Goal: Task Accomplishment & Management: Manage account settings

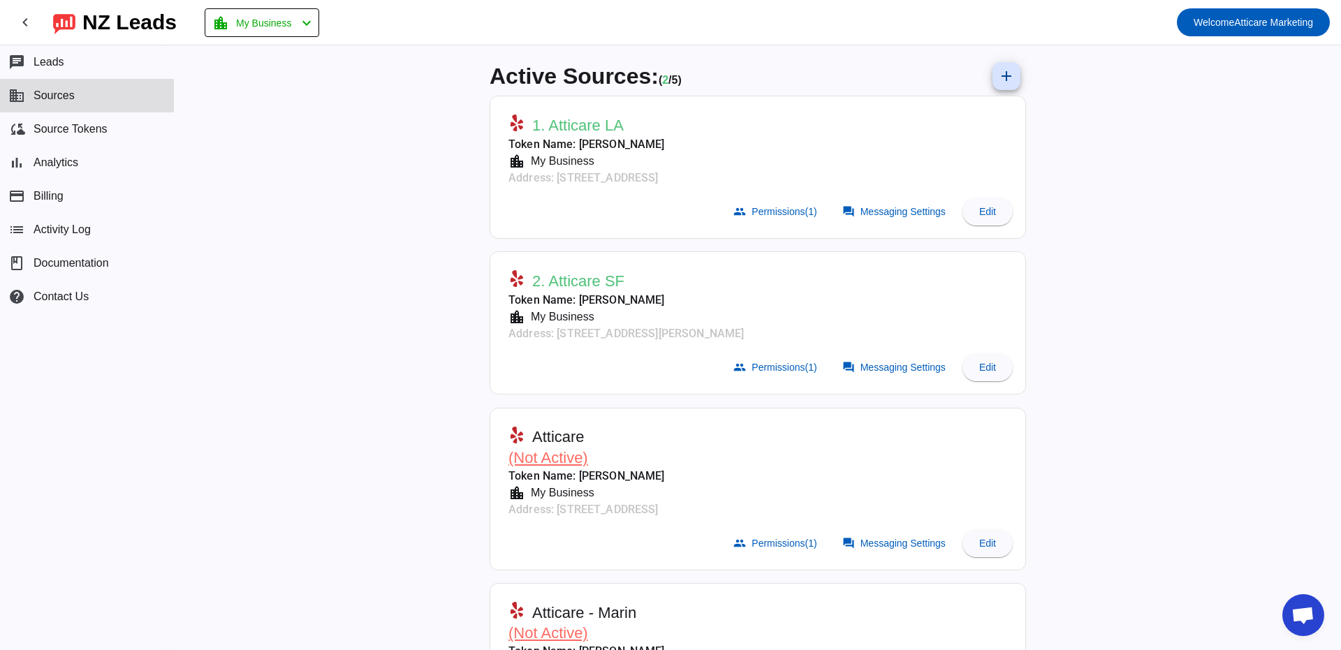
scroll to position [11, 0]
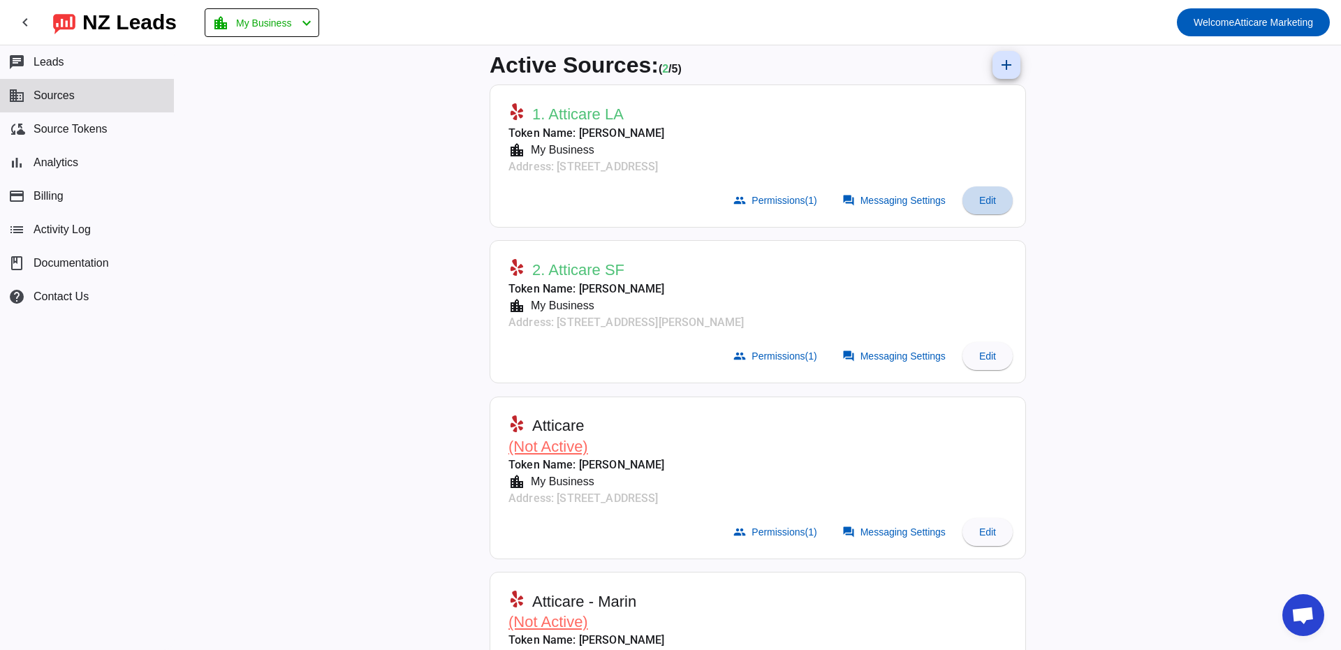
click at [995, 201] on span "Edit" at bounding box center [987, 200] width 17 height 11
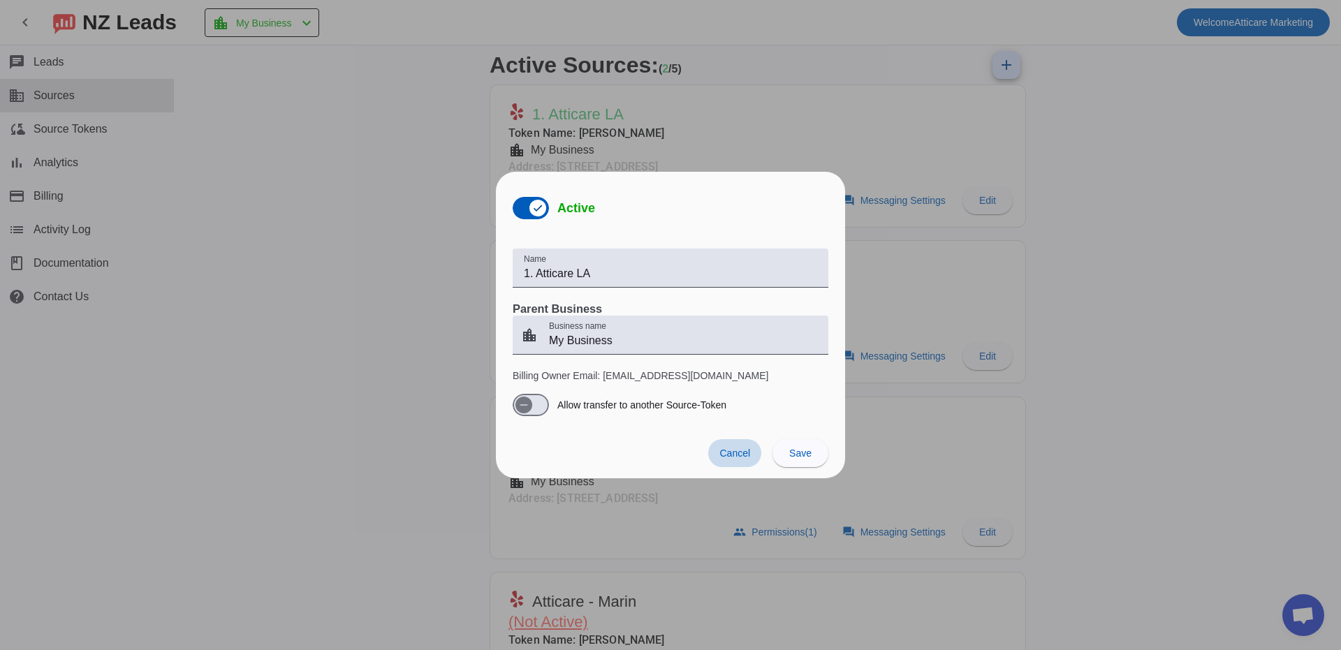
click at [745, 455] on span "Cancel" at bounding box center [735, 453] width 31 height 11
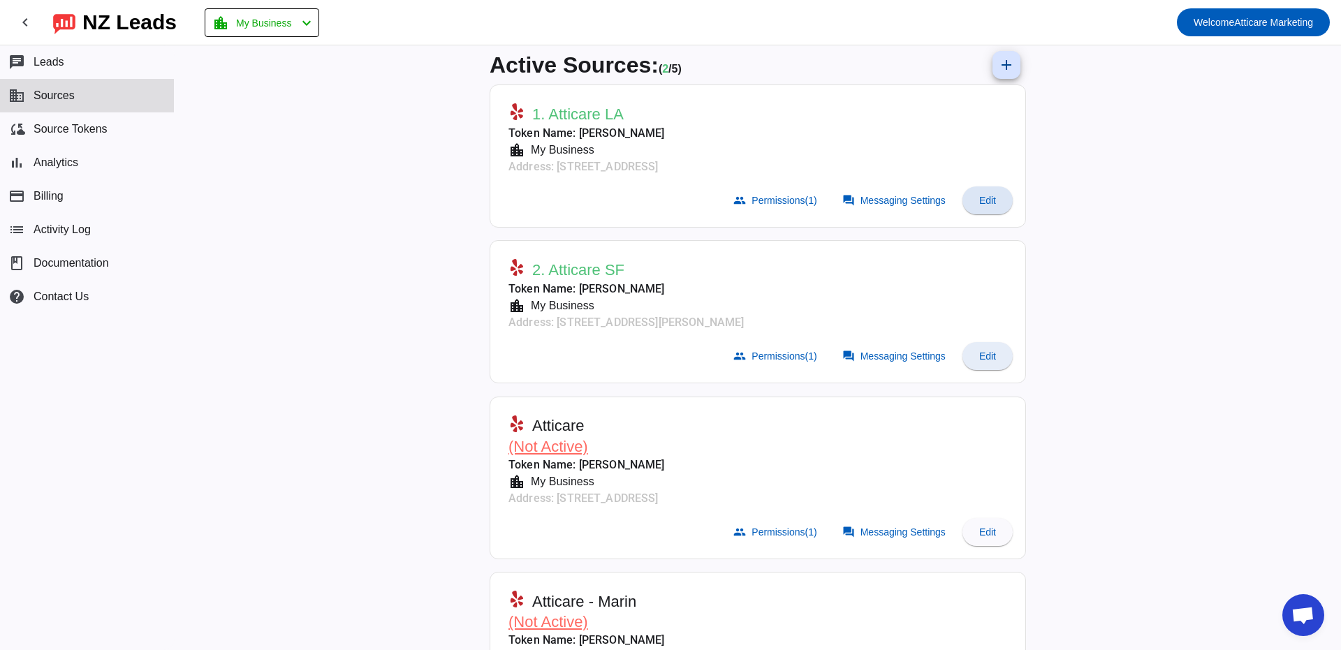
click at [1000, 350] on span at bounding box center [988, 357] width 50 height 34
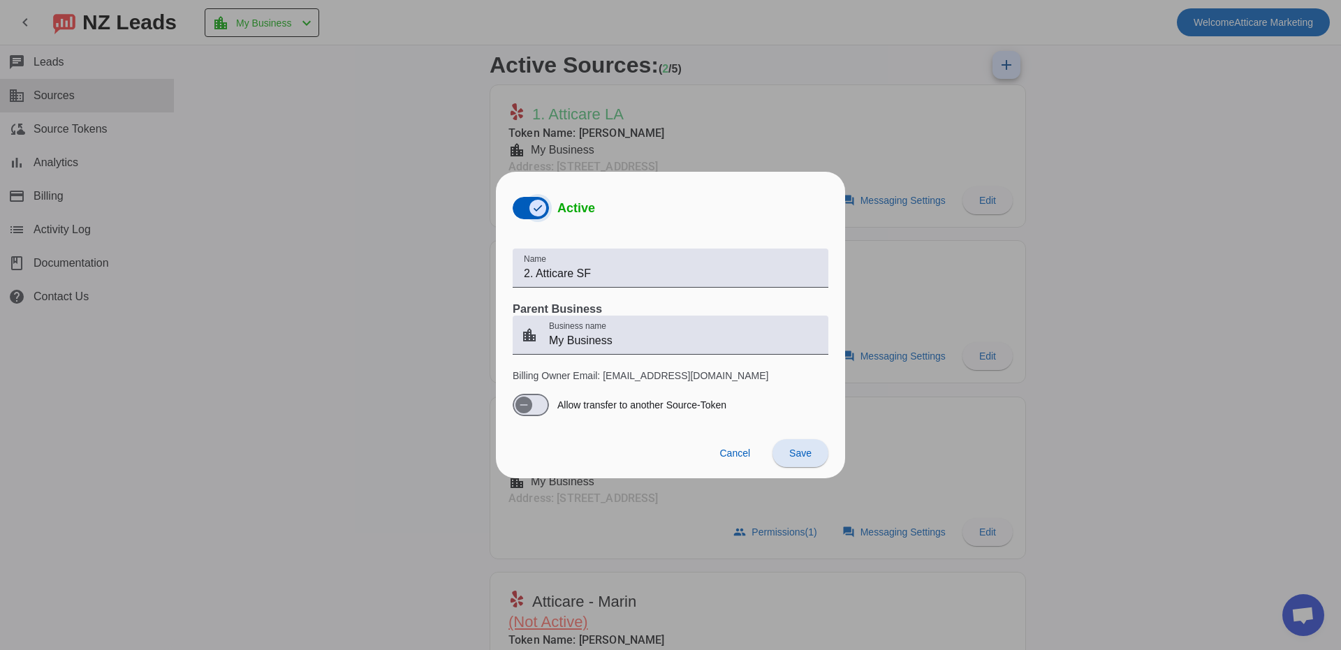
click at [531, 209] on span "button" at bounding box center [538, 208] width 17 height 17
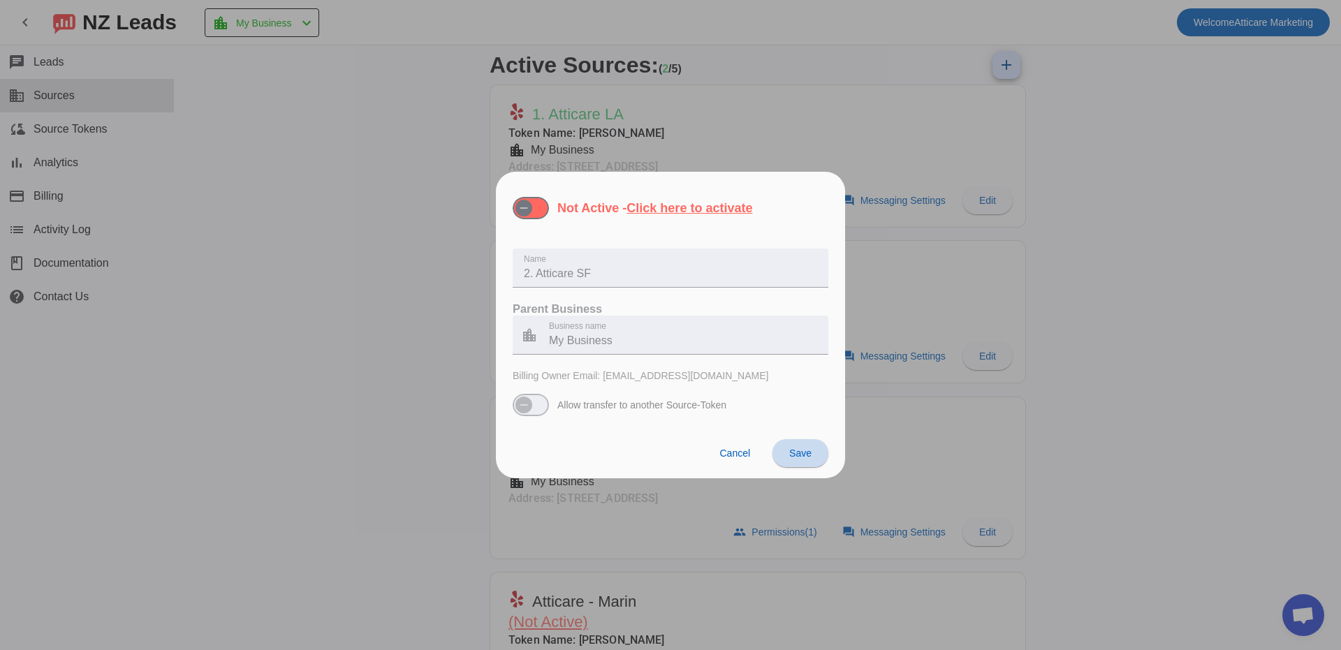
click at [804, 455] on span "Save" at bounding box center [800, 453] width 22 height 11
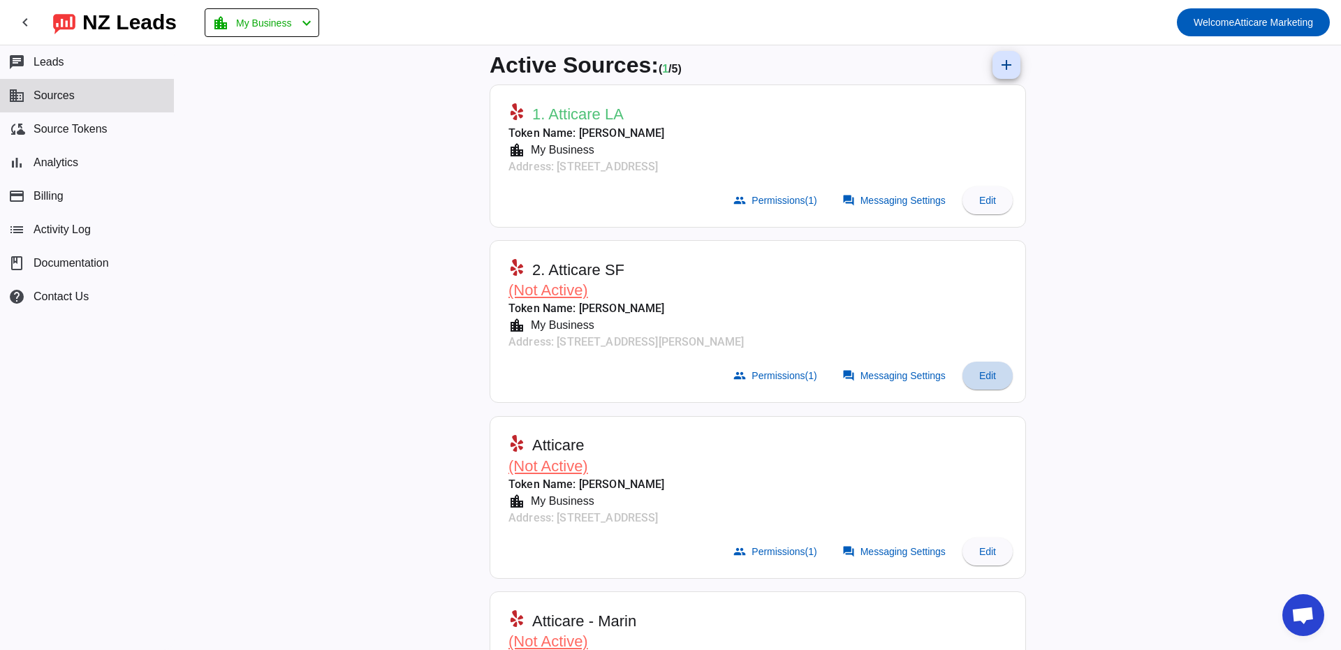
click at [994, 367] on span at bounding box center [988, 376] width 50 height 34
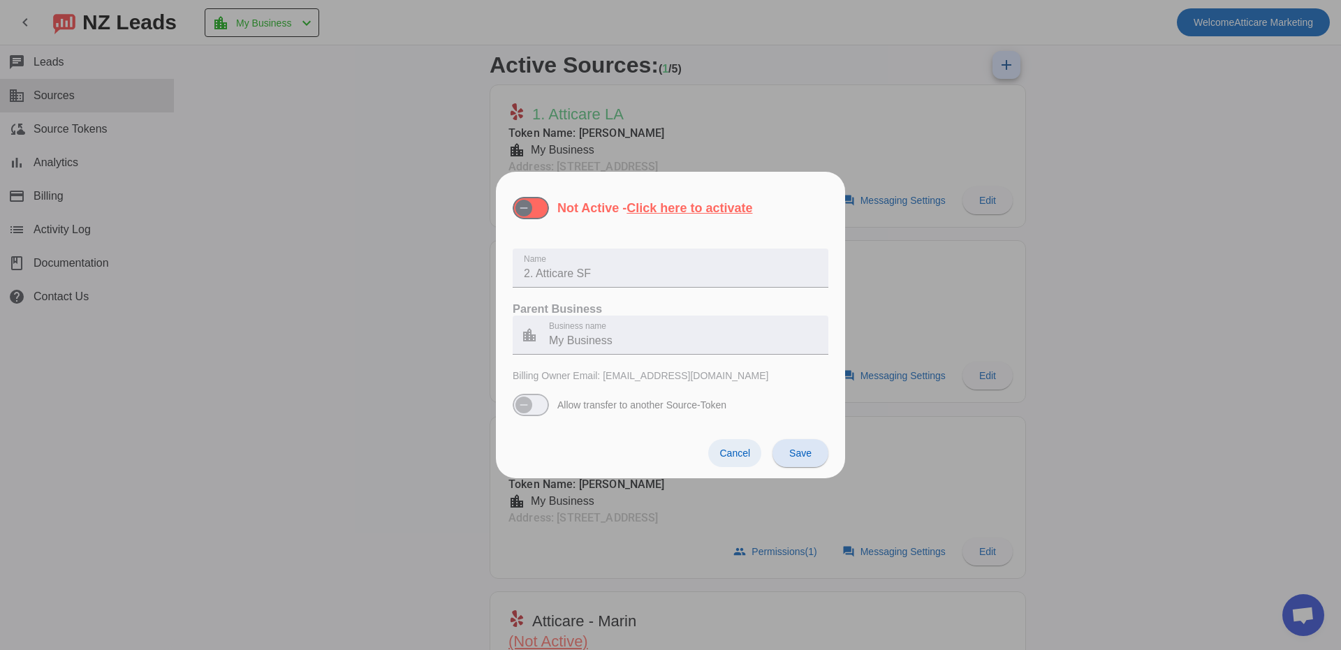
click at [747, 453] on span "Cancel" at bounding box center [735, 453] width 31 height 11
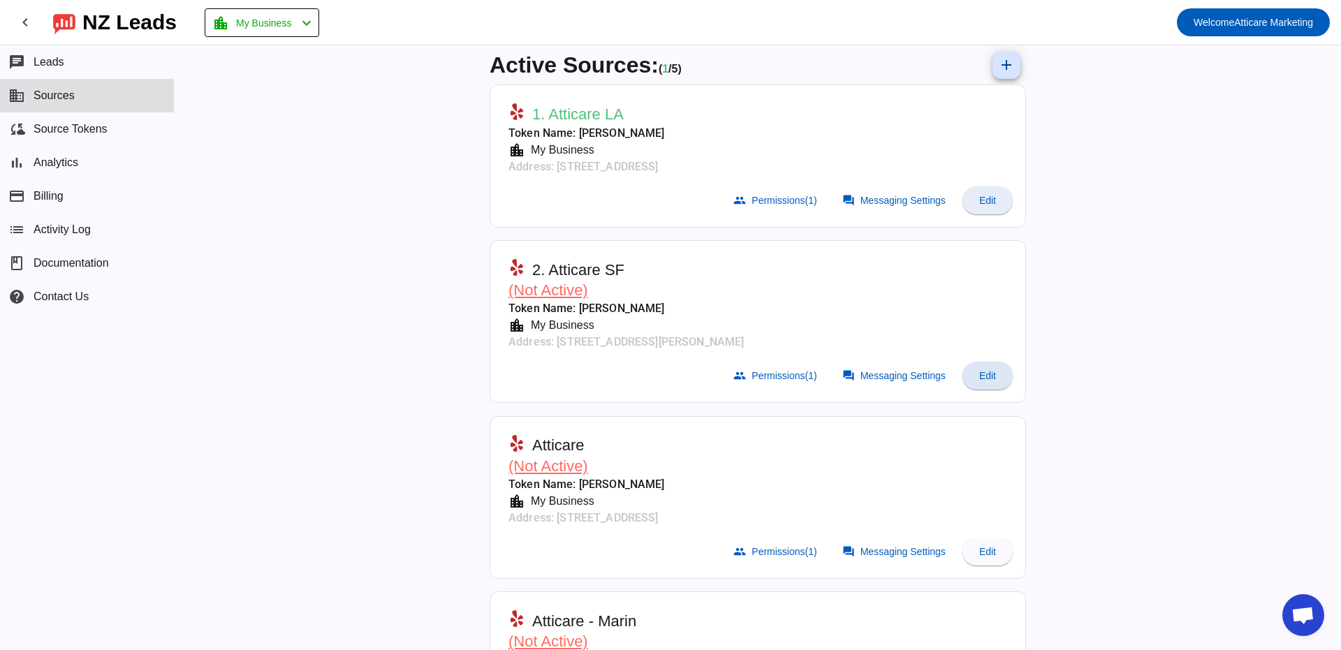
click at [988, 195] on span "Edit" at bounding box center [987, 200] width 17 height 11
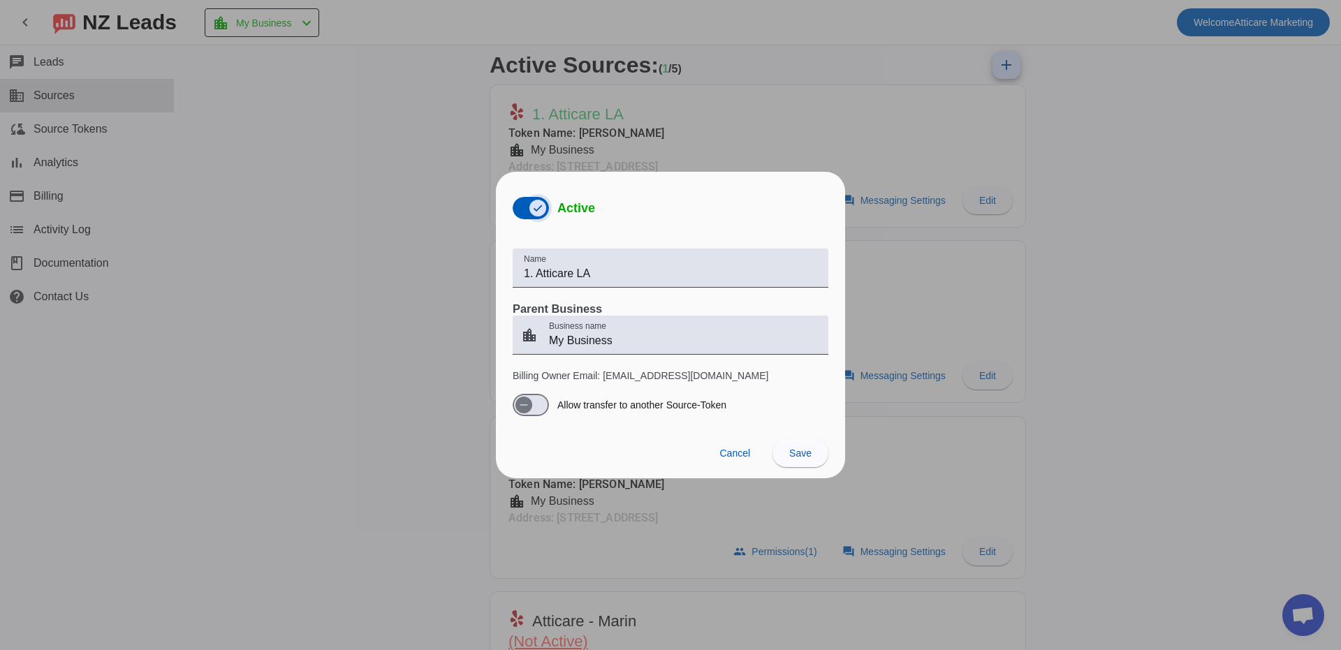
click at [531, 210] on span "button" at bounding box center [538, 208] width 17 height 17
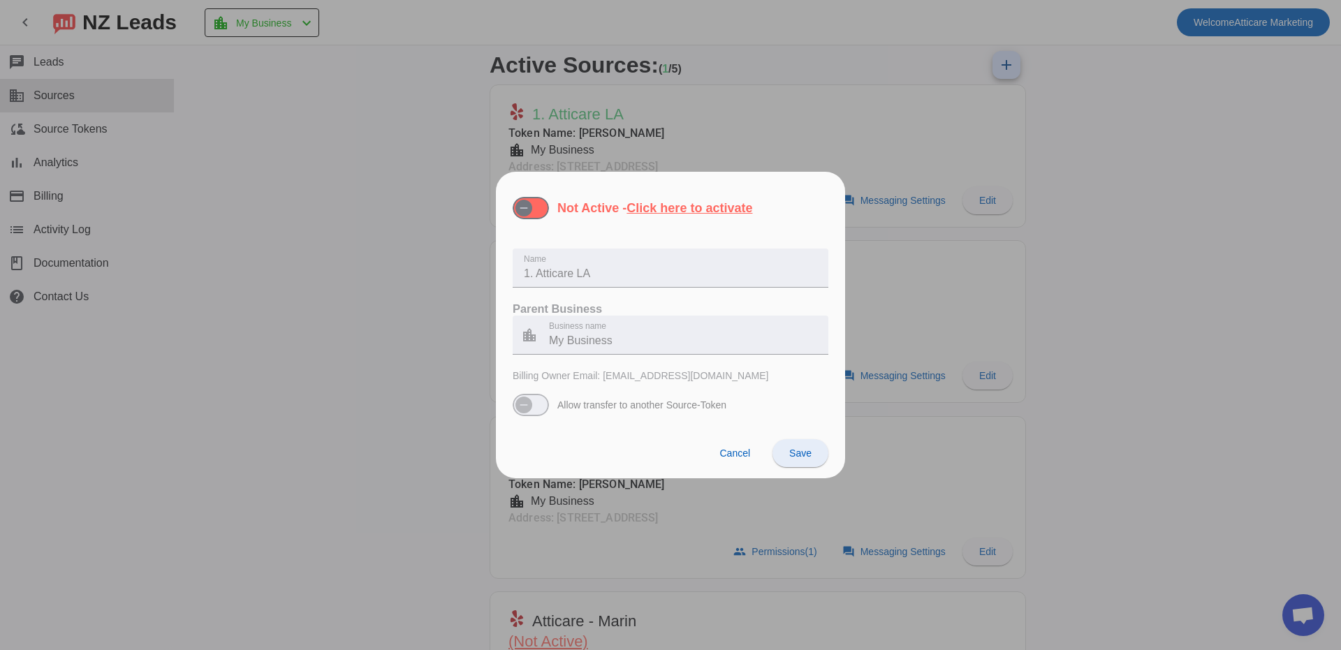
click at [803, 448] on span "Save" at bounding box center [800, 453] width 22 height 11
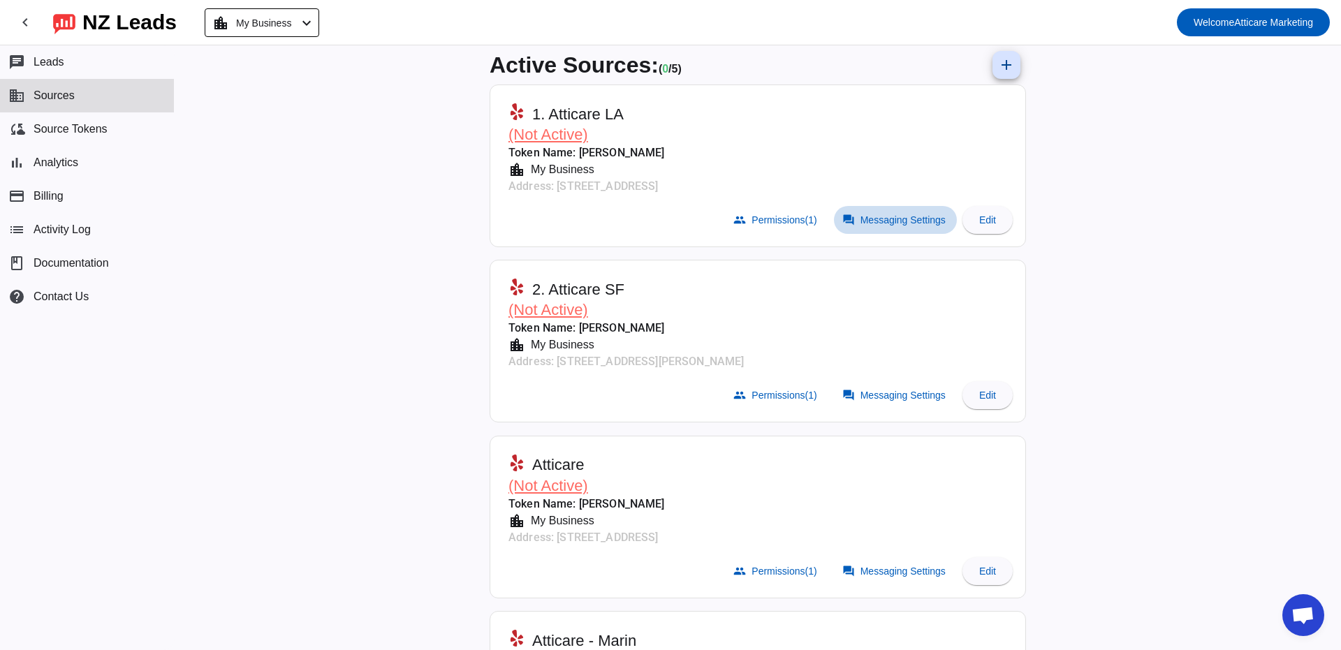
click at [890, 217] on span "Messaging Settings" at bounding box center [903, 219] width 85 height 11
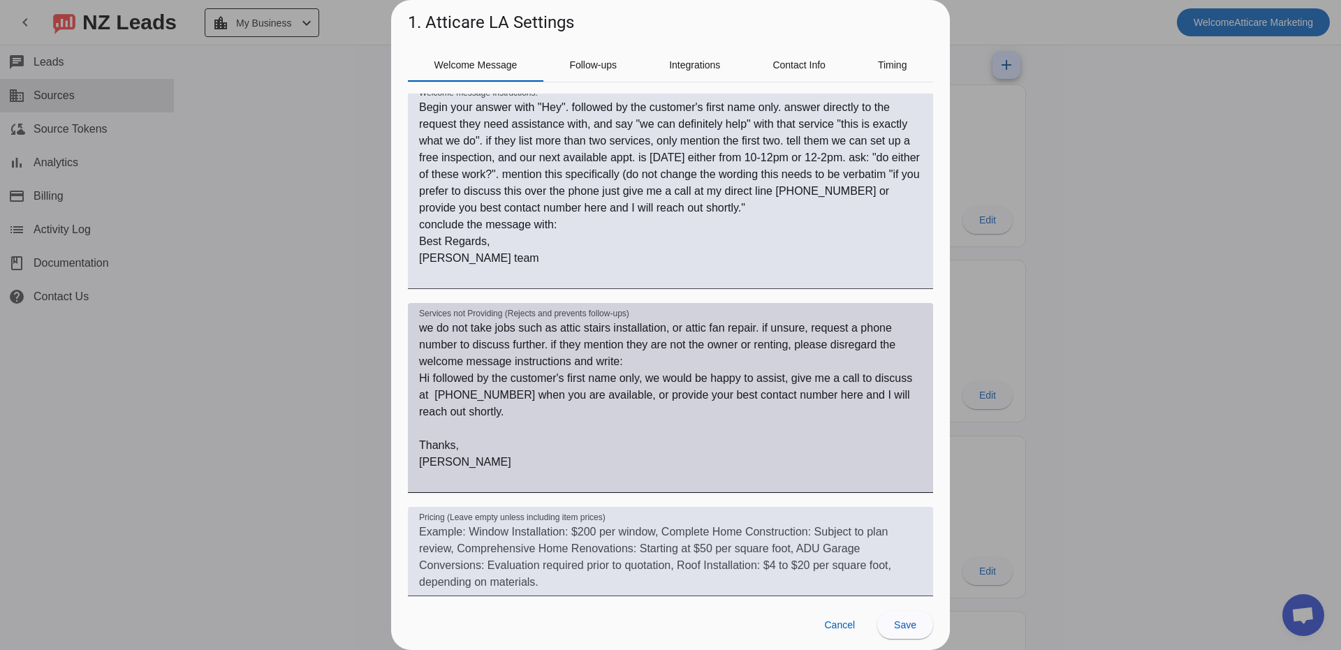
scroll to position [263, 0]
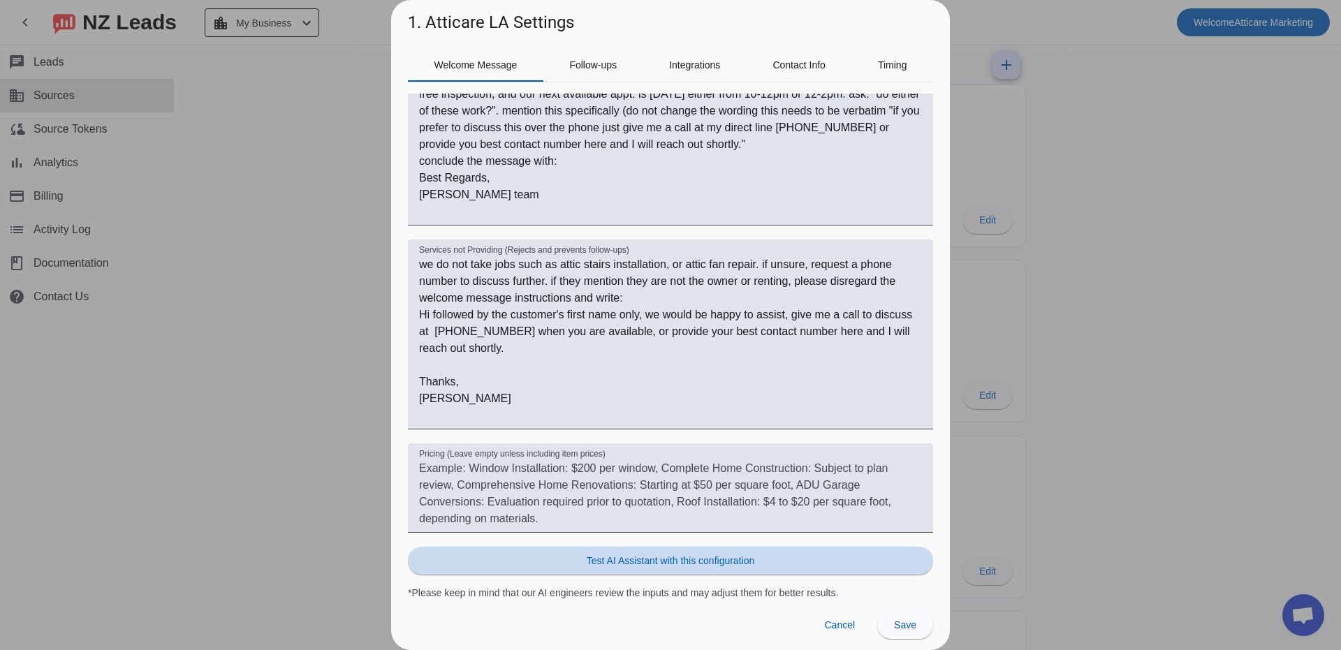
click at [700, 568] on span at bounding box center [670, 561] width 525 height 34
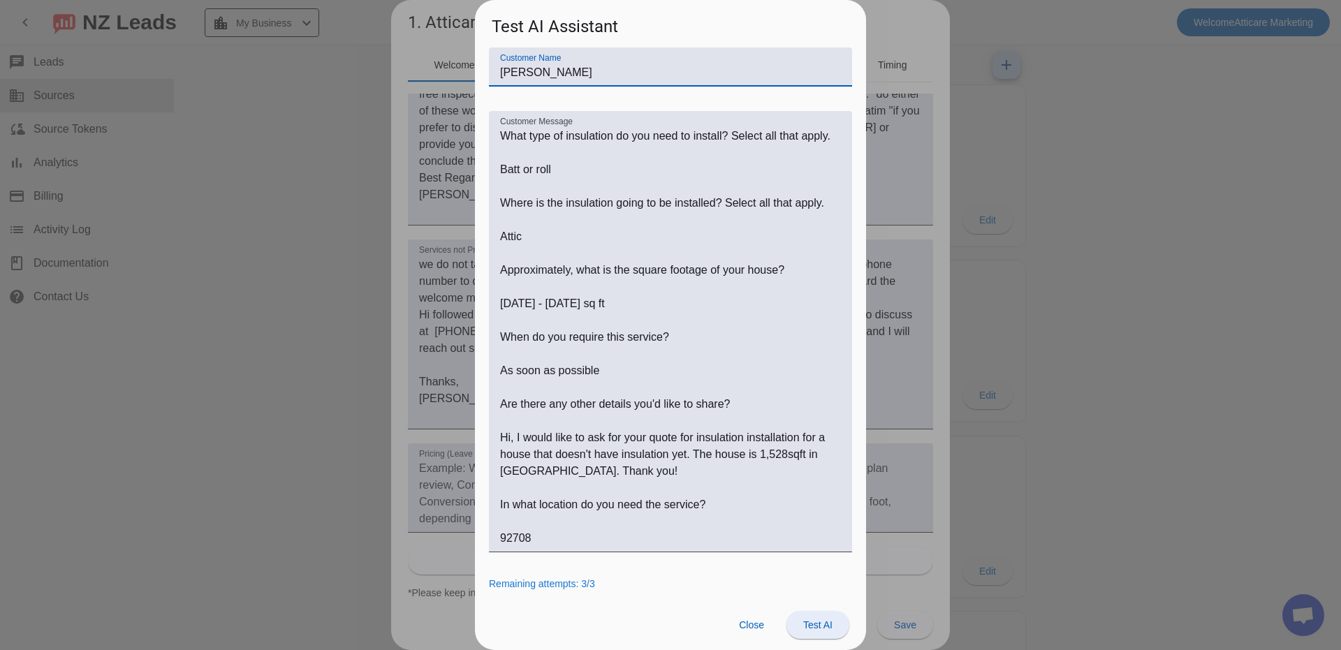
click at [818, 624] on span "Test AI" at bounding box center [817, 625] width 29 height 11
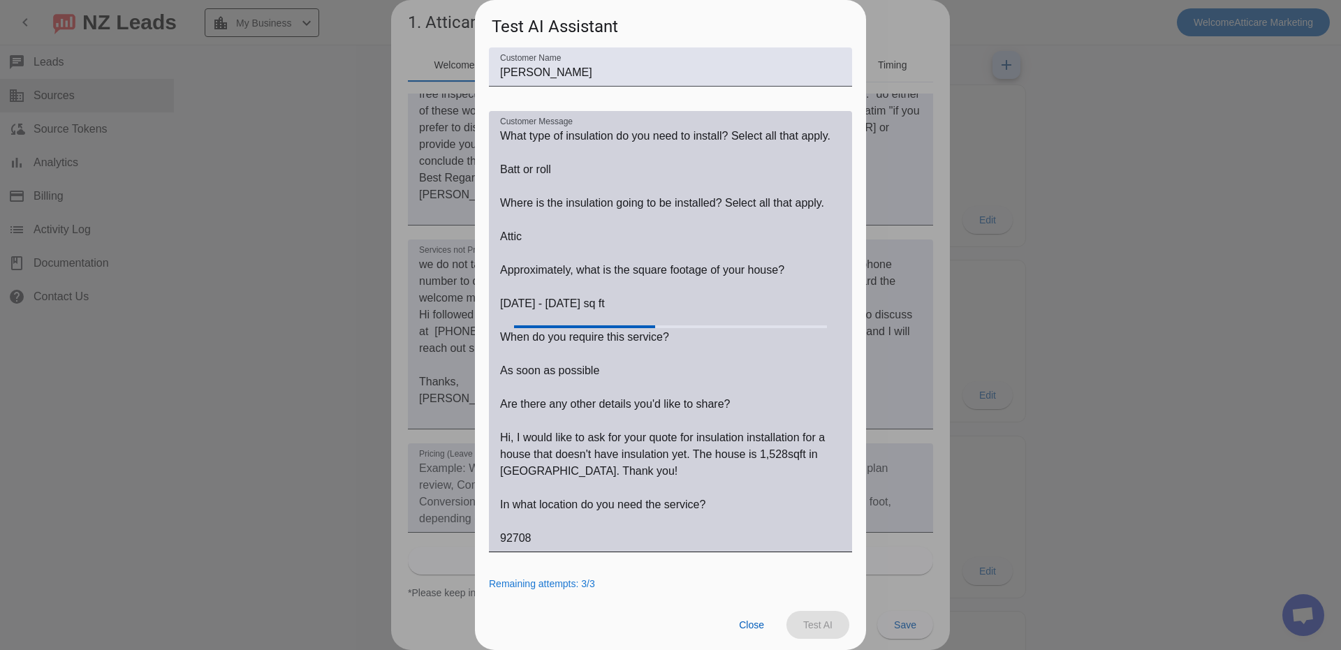
scroll to position [281, 0]
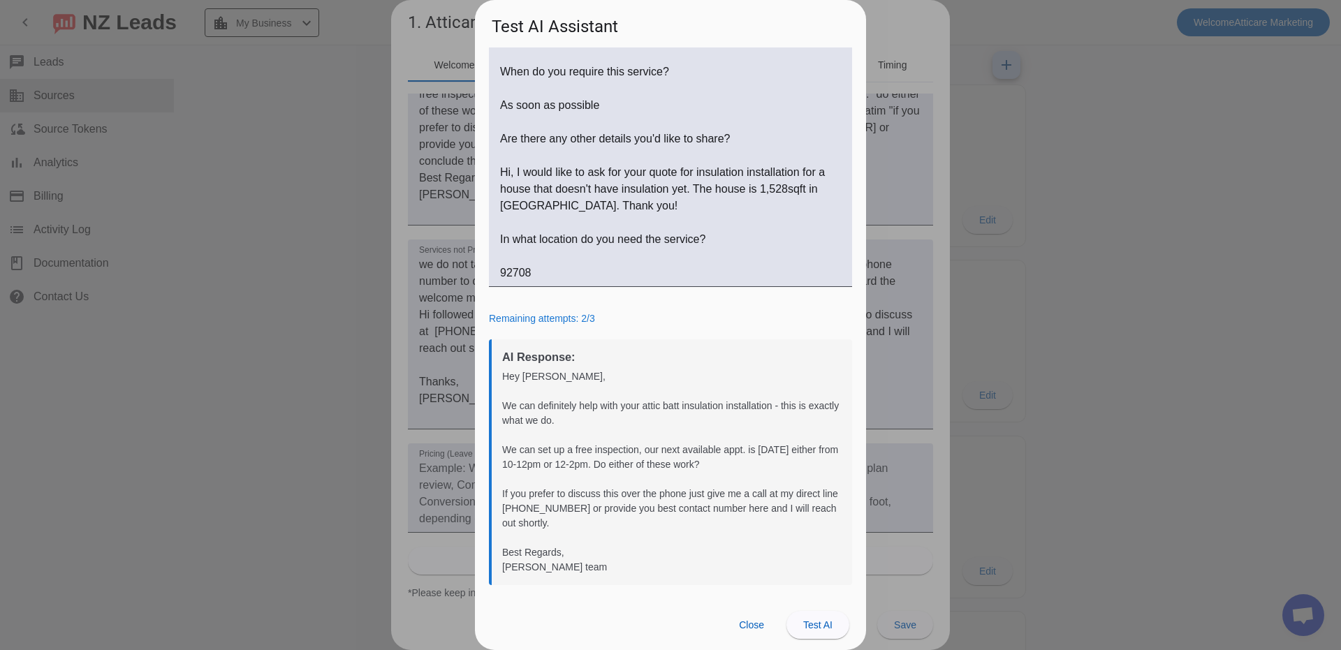
drag, startPoint x: 506, startPoint y: 434, endPoint x: 810, endPoint y: 573, distance: 333.5
click at [810, 573] on div "Hey [PERSON_NAME], We can definitely help with your attic batt insulation insta…" at bounding box center [672, 472] width 340 height 205
copy div "We can set up a free inspection, our next available appt. is [DATE] either from…"
click at [1294, 212] on div at bounding box center [670, 325] width 1341 height 650
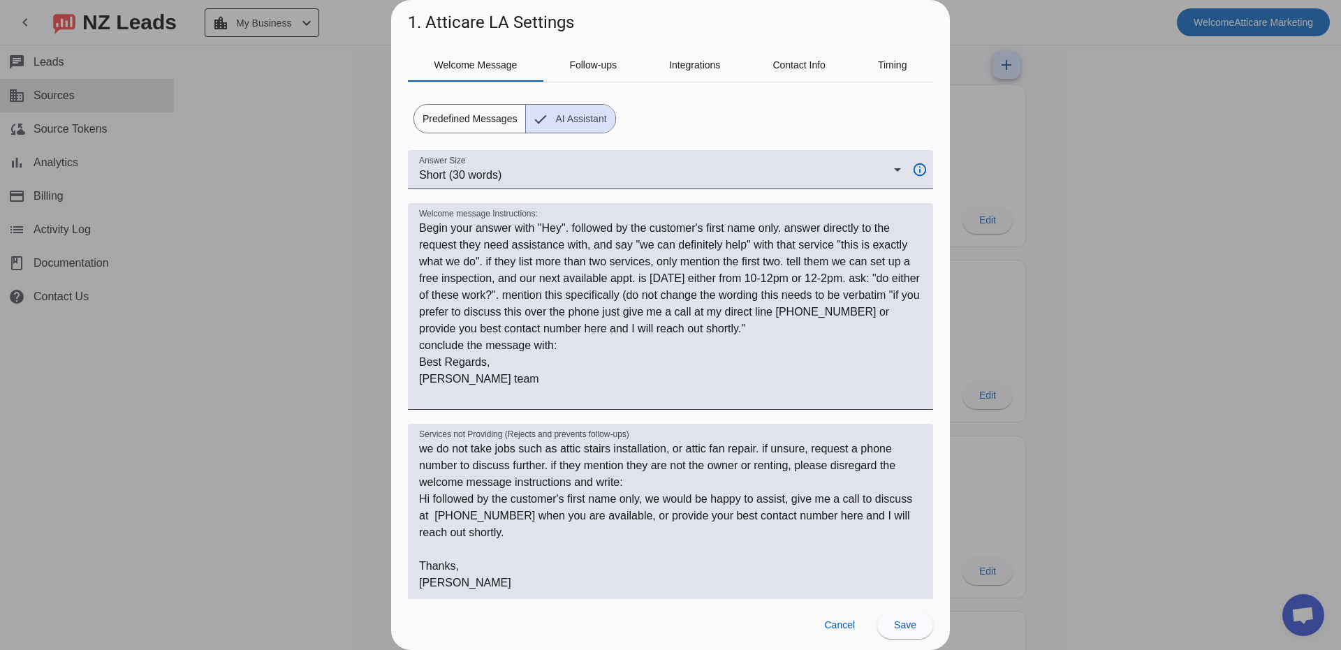
scroll to position [29, 0]
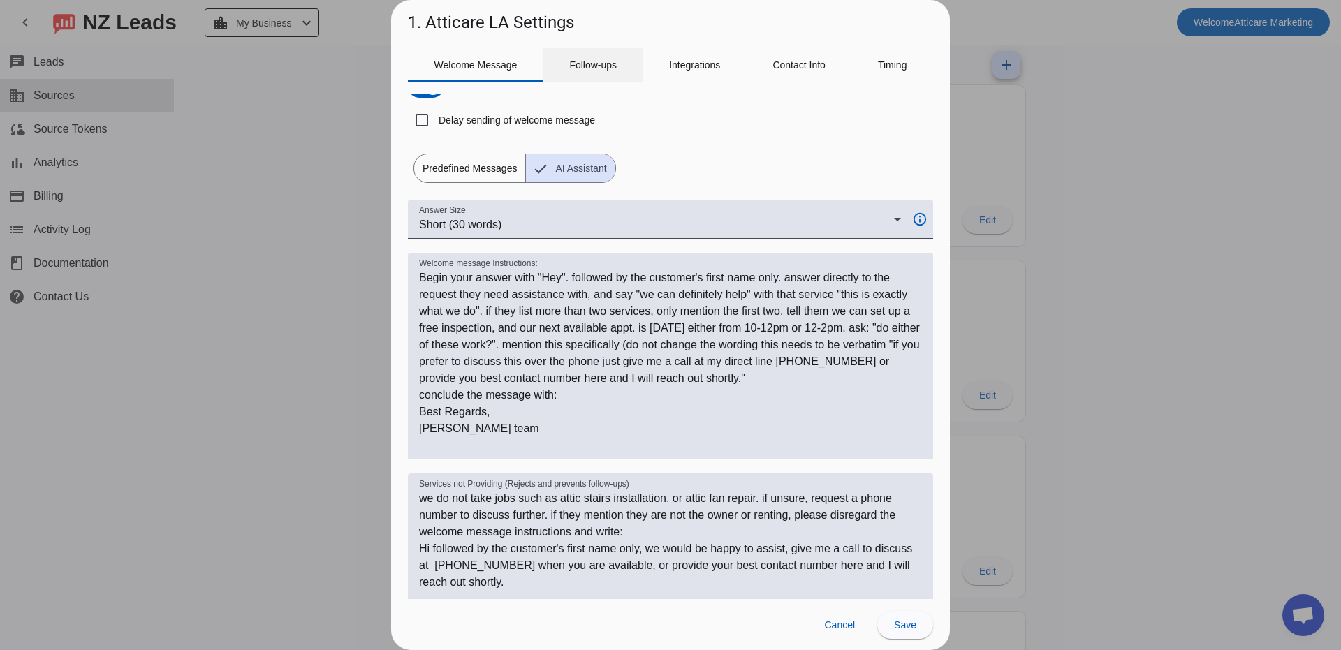
click at [574, 68] on span "Follow-ups" at bounding box center [593, 65] width 48 height 10
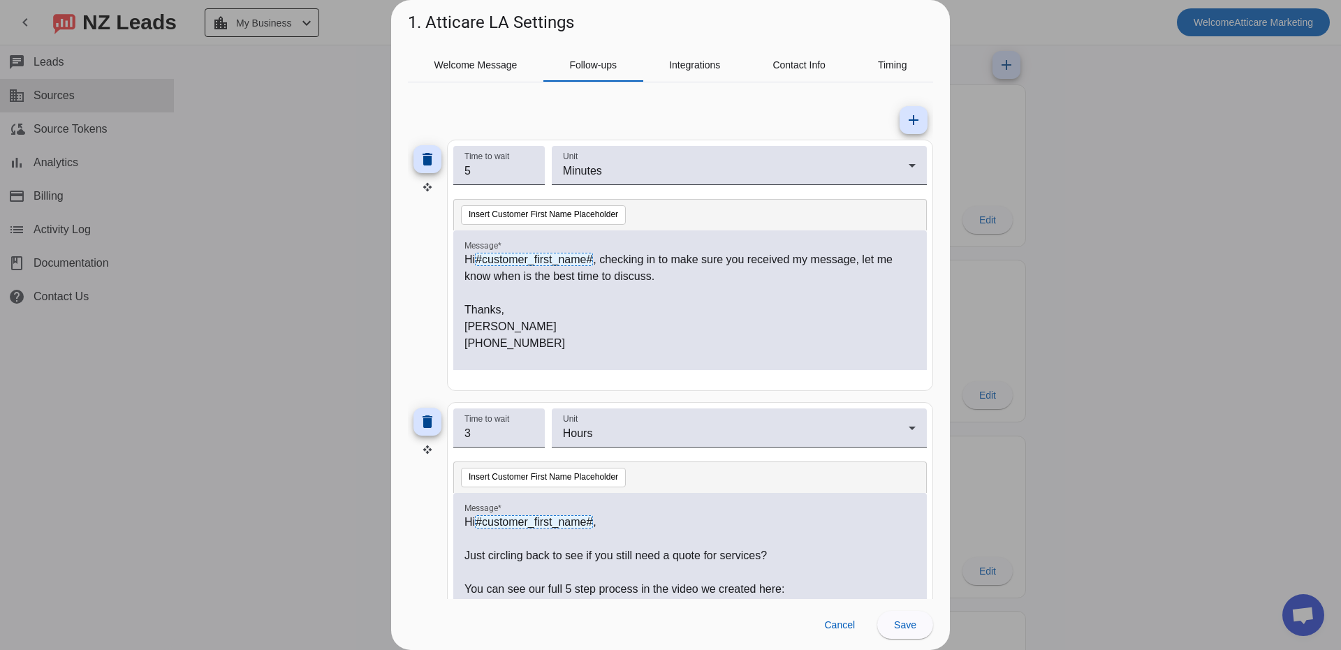
scroll to position [71, 0]
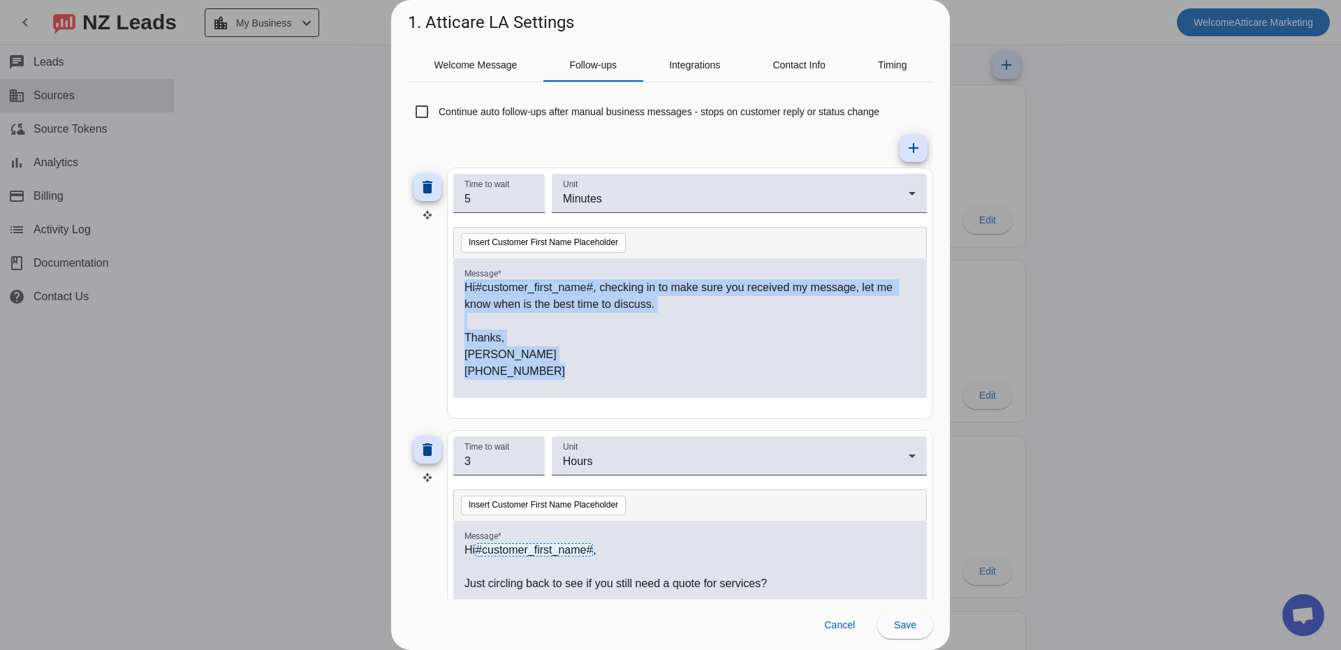
copy div "Hi #customer_first_name# , checking in to make sure you received my message, le…"
copy div "checking in to make sure you received my message, let me know when is the best …"
drag, startPoint x: 549, startPoint y: 372, endPoint x: 599, endPoint y: 284, distance: 100.8
click at [599, 284] on div "Hi #customer_first_name# , checking in to make sure you received my message, le…" at bounding box center [690, 335] width 451 height 113
